Goal: Contribute content: Add original content to the website for others to see

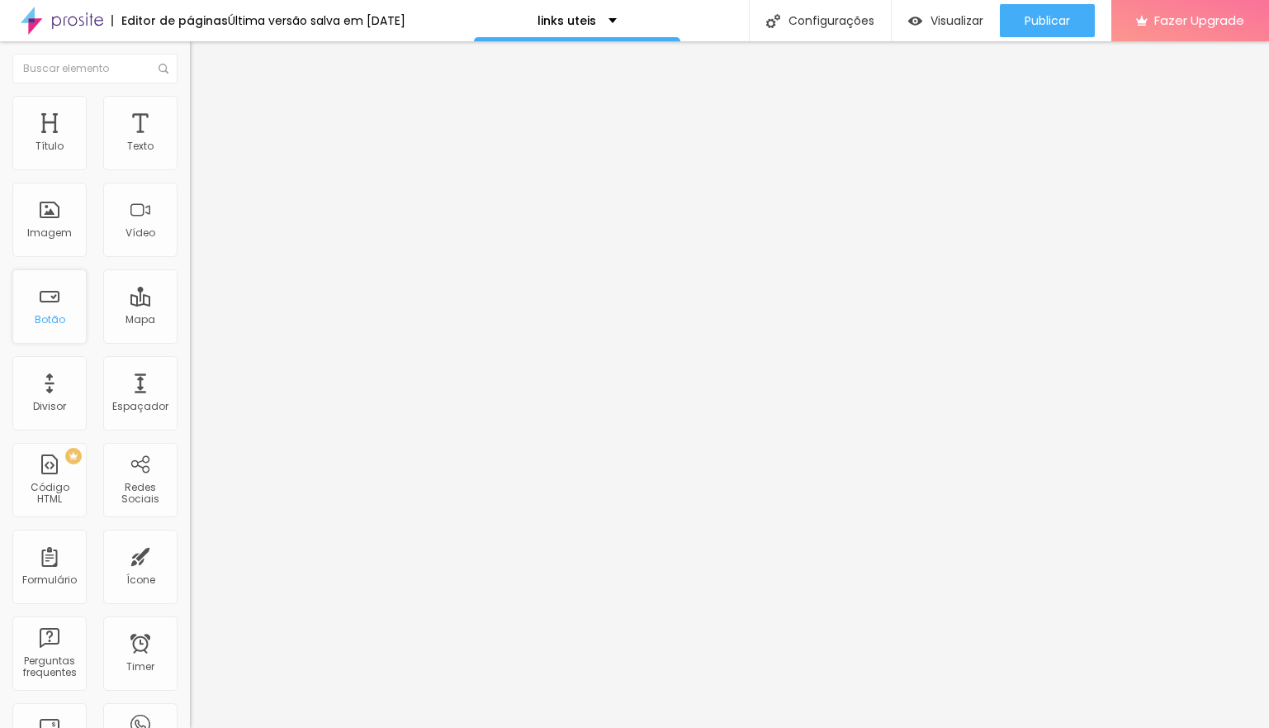
click at [55, 315] on div "Botão" at bounding box center [50, 320] width 31 height 12
click at [48, 302] on div "Botão" at bounding box center [49, 306] width 74 height 74
click at [126, 302] on div "Mapa" at bounding box center [140, 306] width 74 height 74
click at [202, 58] on img "button" at bounding box center [208, 60] width 13 height 13
click at [48, 324] on div "Botão" at bounding box center [50, 320] width 31 height 12
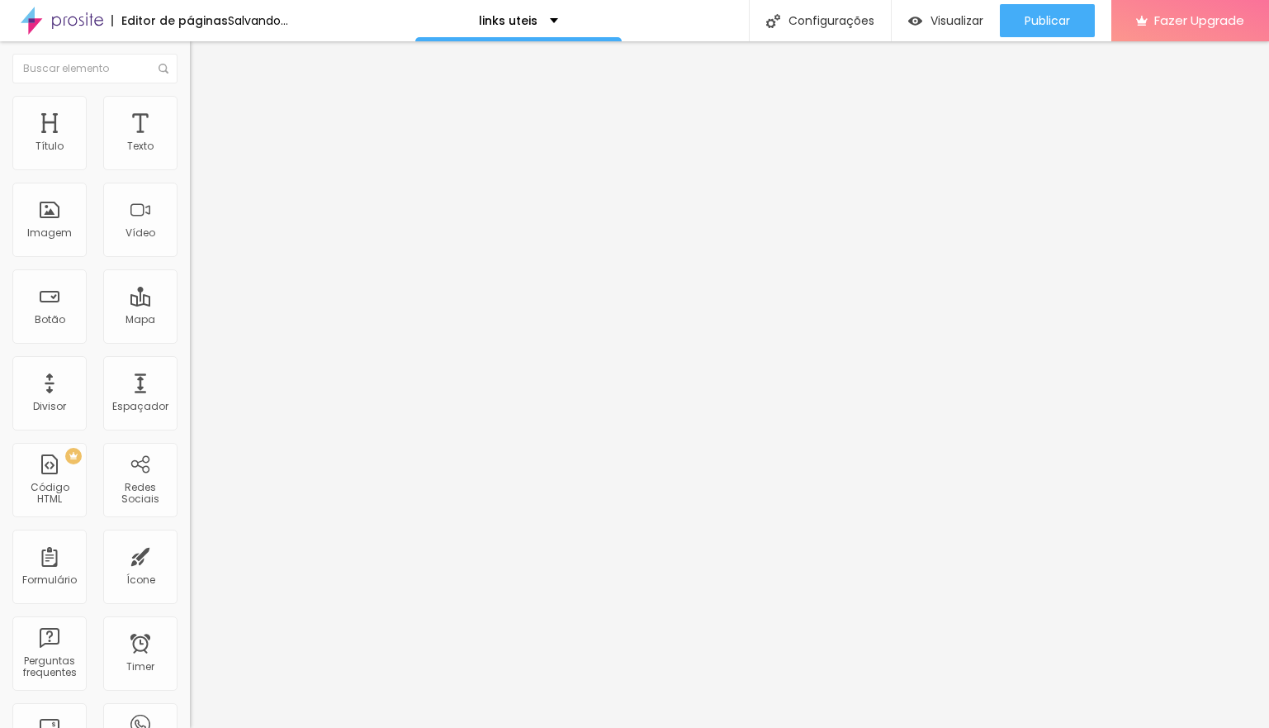
click at [190, 340] on input "https://" at bounding box center [289, 332] width 198 height 17
paste input "[URL][DOMAIN_NAME]"
click at [190, 340] on input "https://[URL][DOMAIN_NAME]" at bounding box center [289, 332] width 198 height 17
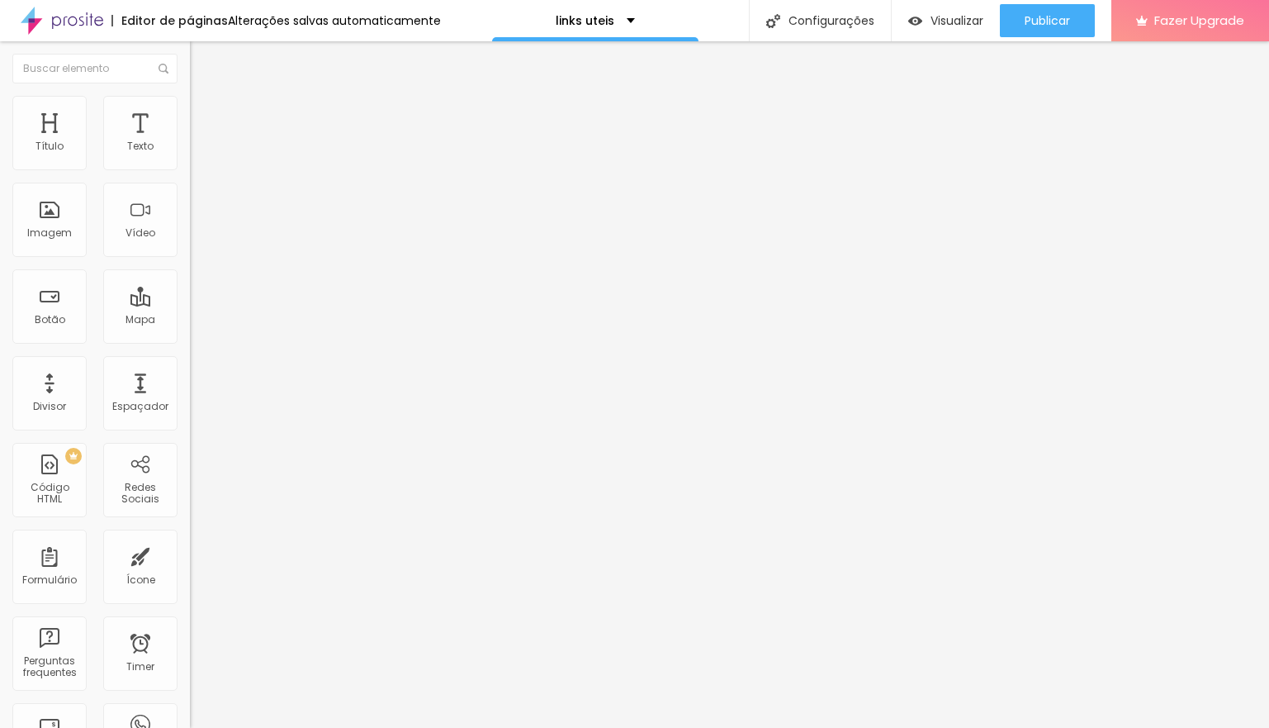
type input "[URL][DOMAIN_NAME]"
click at [190, 361] on div at bounding box center [285, 361] width 190 height 0
click at [190, 155] on input "Click me" at bounding box center [289, 147] width 198 height 17
drag, startPoint x: 76, startPoint y: 186, endPoint x: -31, endPoint y: 175, distance: 107.9
click at [0, 175] on html "Editor de páginas Alterações salvas automaticamente links uteis Configurações C…" at bounding box center [634, 364] width 1269 height 728
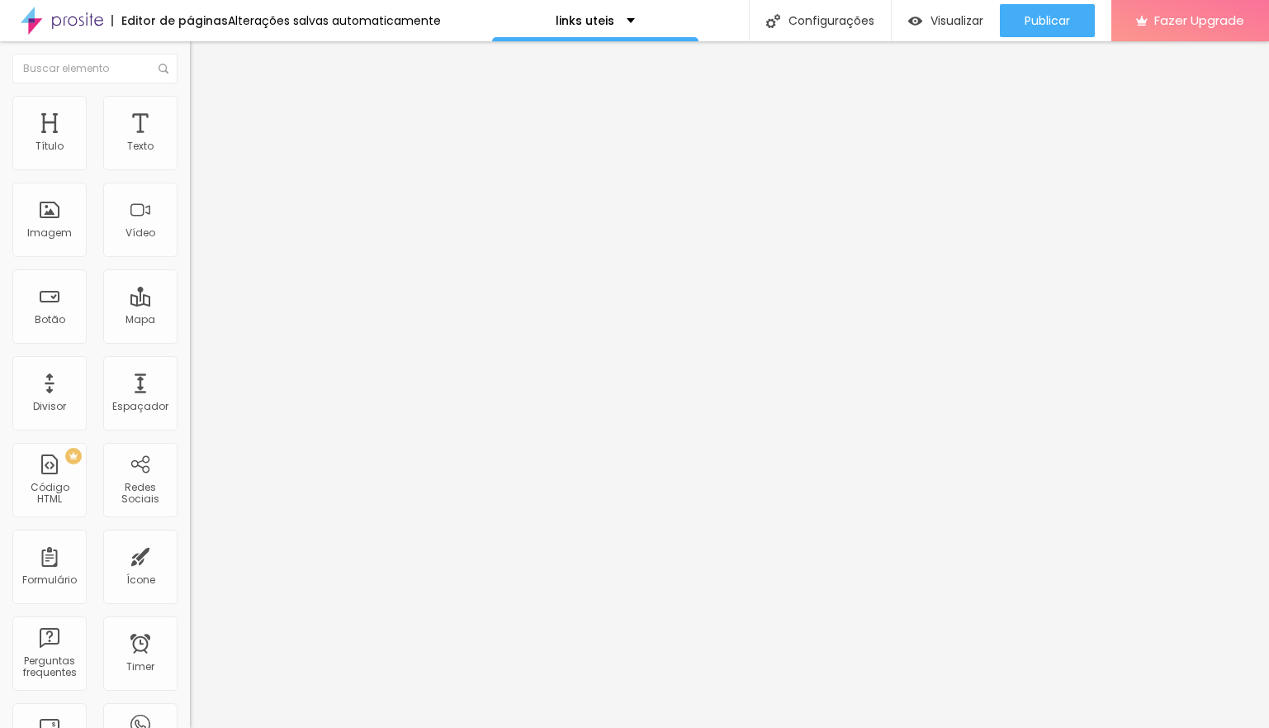
type input "Canal do Youtube"
click at [190, 96] on li "Estilo" at bounding box center [285, 104] width 190 height 17
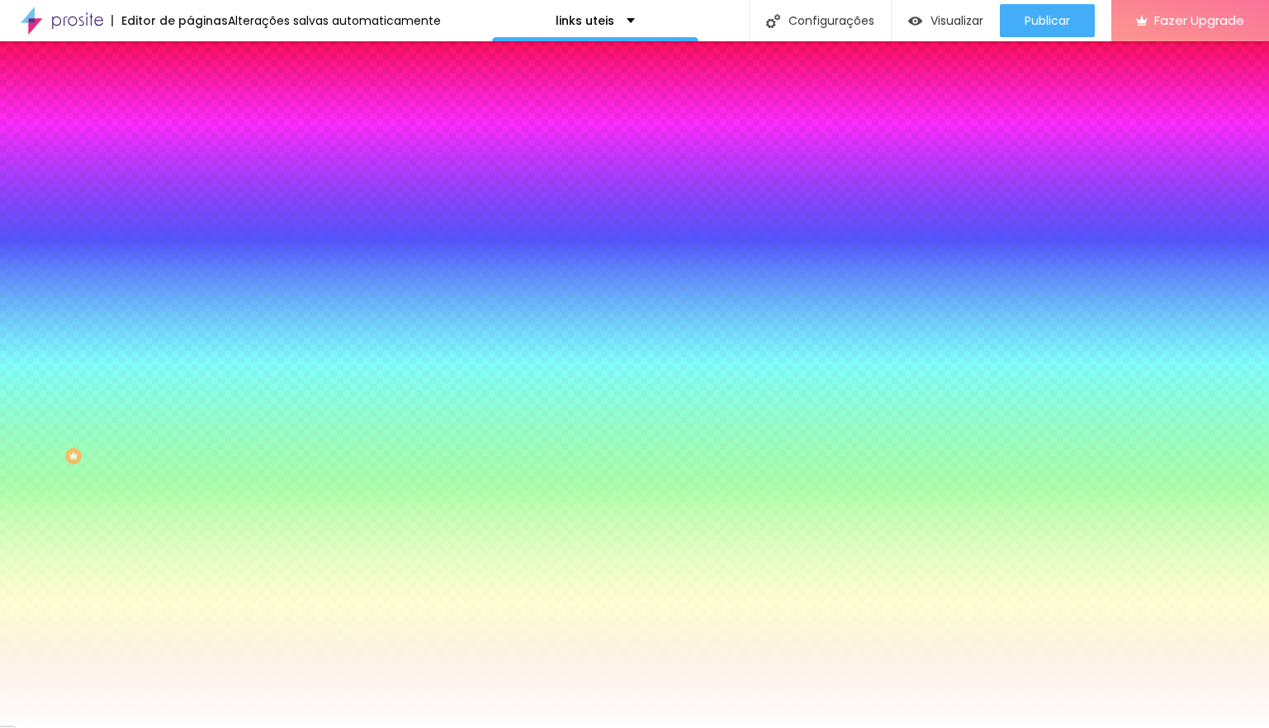
click at [190, 158] on div at bounding box center [285, 158] width 190 height 0
click at [3, 3] on div at bounding box center [1, 1] width 3 height 3
click at [190, 516] on div "Editar Botão Conteúdo Estilo Avançado Cor de fundo Voltar ao padrão #FFFFFF Tip…" at bounding box center [285, 384] width 190 height 686
click at [190, 230] on div "Borda" at bounding box center [285, 225] width 190 height 10
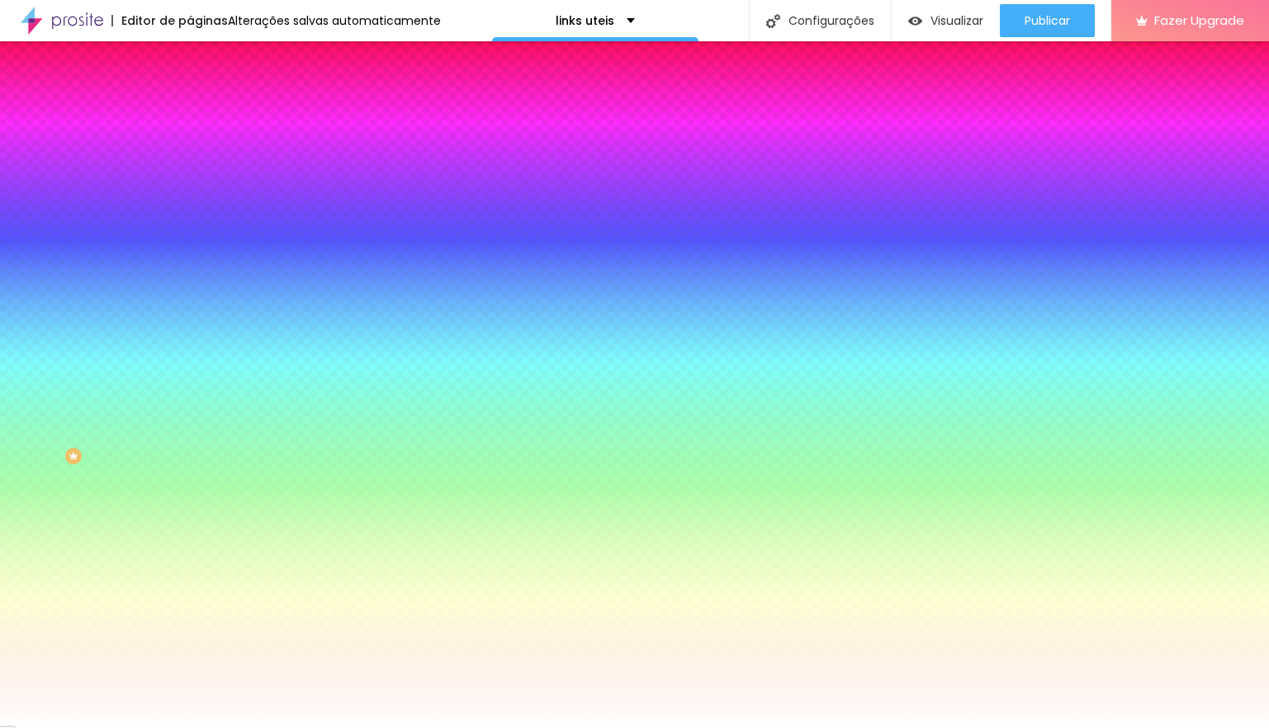
click at [190, 112] on img at bounding box center [197, 119] width 15 height 15
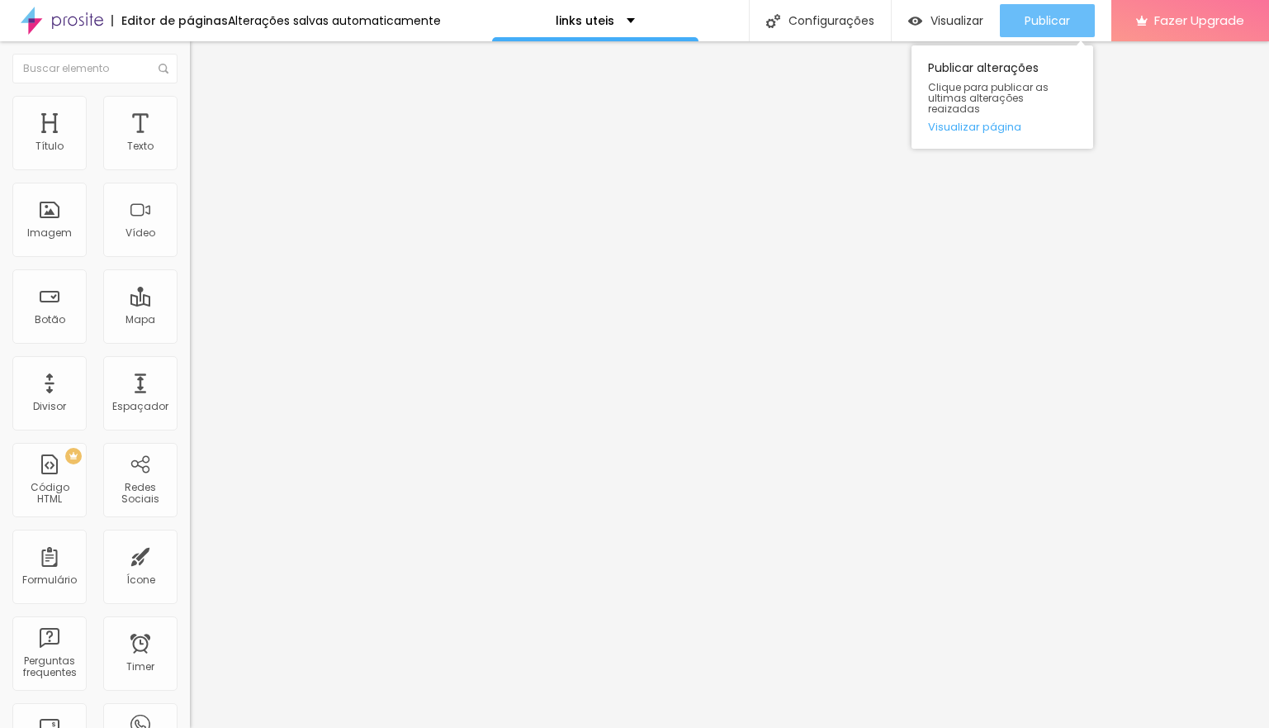
click at [1047, 17] on span "Publicar" at bounding box center [1047, 20] width 45 height 13
click at [190, 100] on img at bounding box center [197, 103] width 15 height 15
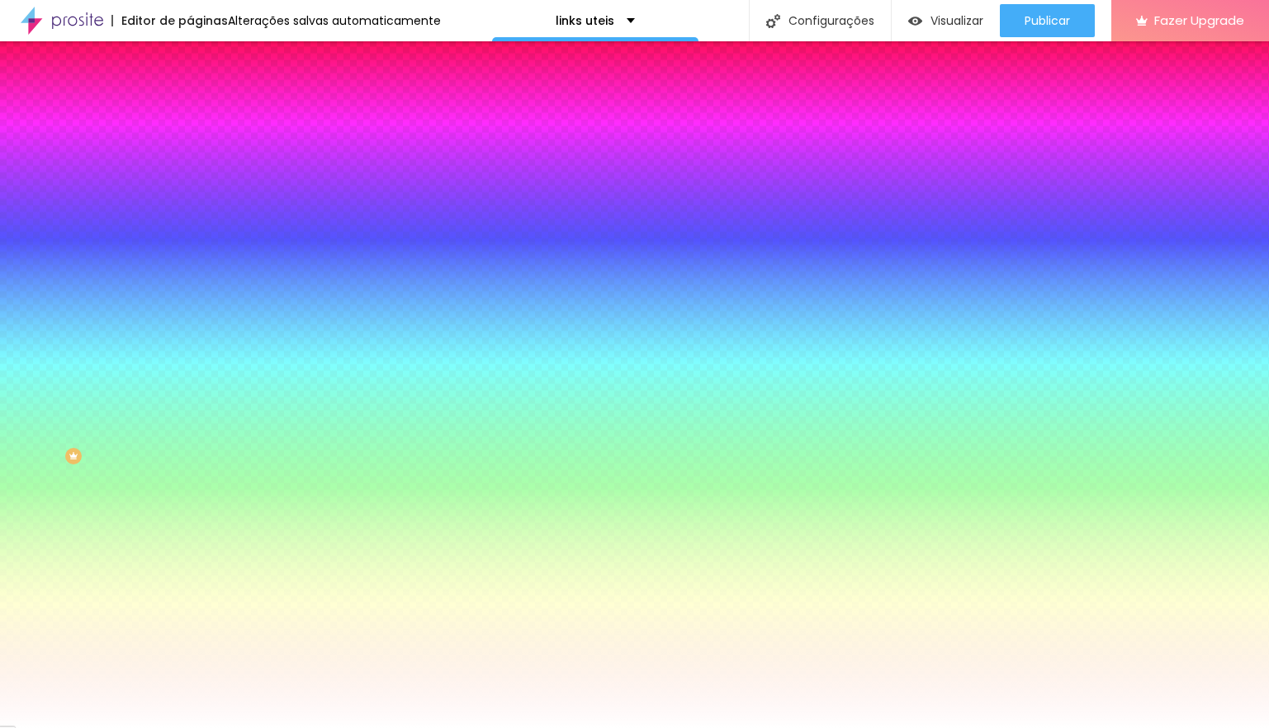
click at [190, 562] on div at bounding box center [285, 562] width 190 height 0
click at [41, 426] on div at bounding box center [634, 364] width 1269 height 728
click at [34, 448] on div at bounding box center [634, 364] width 1269 height 728
click at [83, 463] on div at bounding box center [634, 364] width 1269 height 728
click at [121, 438] on div at bounding box center [634, 364] width 1269 height 728
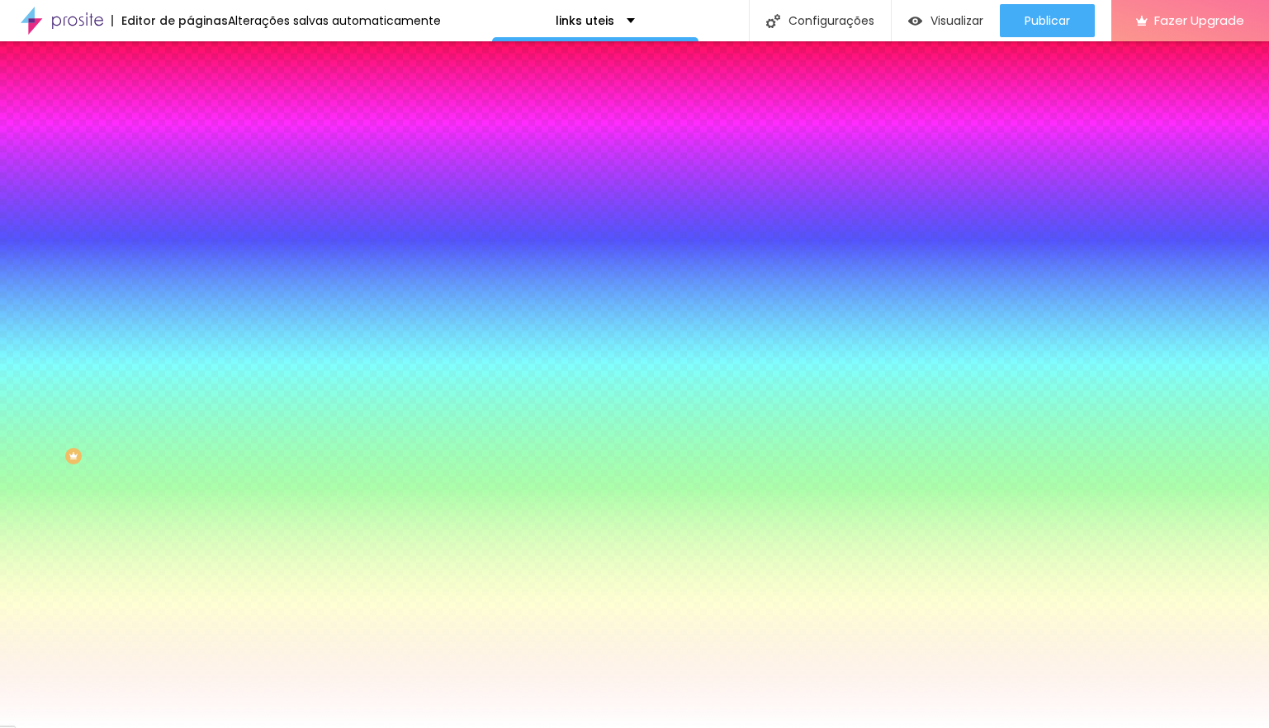
click at [145, 401] on div at bounding box center [634, 364] width 1269 height 728
type input "#590E7C"
click at [27, 376] on div at bounding box center [634, 364] width 1269 height 728
click at [190, 571] on div "Editar Botão Conteúdo Estilo Avançado Cor de fundo Voltar ao padrão #FCF8F8 Tip…" at bounding box center [285, 384] width 190 height 686
click at [205, 97] on span "Conteúdo" at bounding box center [230, 90] width 51 height 14
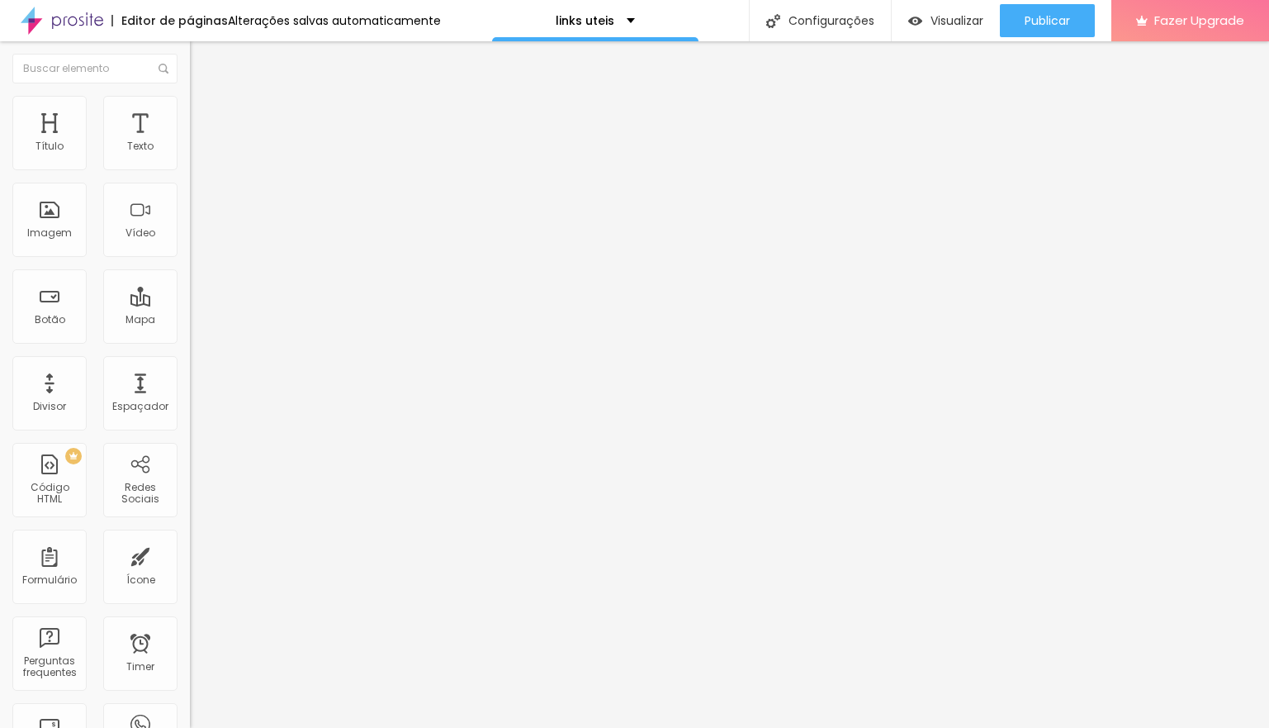
click at [190, 251] on span "Normal" at bounding box center [208, 253] width 37 height 14
click at [190, 296] on span "Grande" at bounding box center [209, 289] width 39 height 14
click at [190, 553] on div "Editar Botão Conteúdo Estilo Avançado Texto Canal do Youtube Alinhamento [GEOGR…" at bounding box center [285, 384] width 190 height 686
click at [1045, 26] on span "Publicar" at bounding box center [1047, 20] width 45 height 13
